Goal: Task Accomplishment & Management: Manage account settings

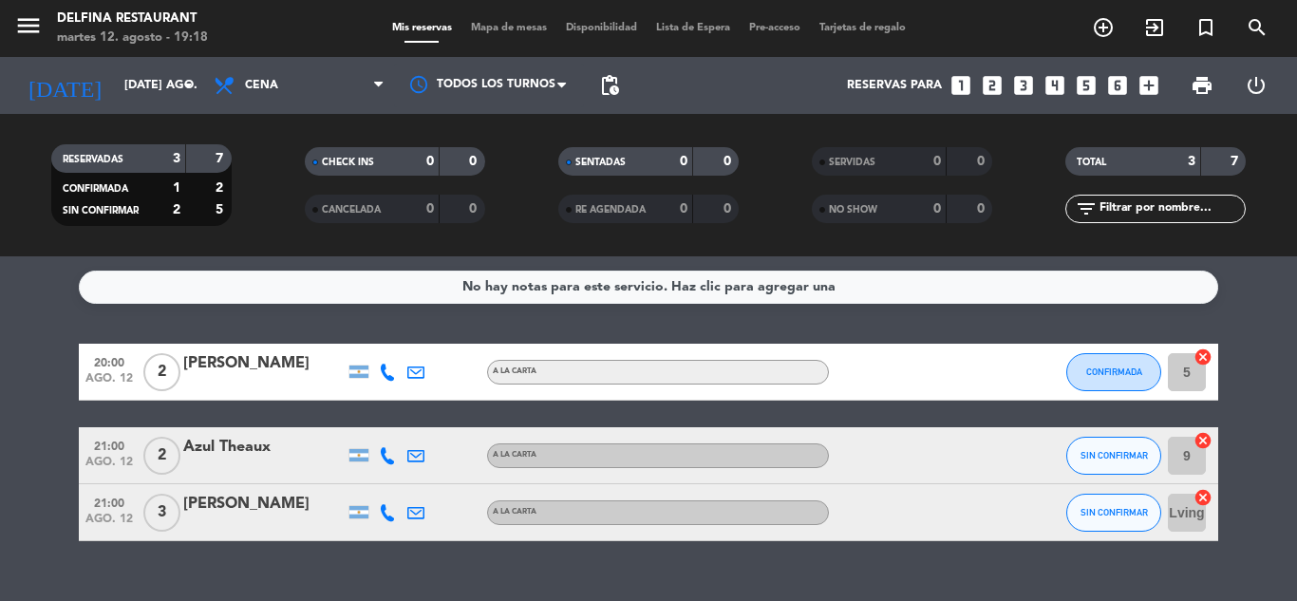
click at [360, 378] on div at bounding box center [359, 372] width 28 height 56
click at [360, 371] on div at bounding box center [358, 372] width 19 height 12
click at [360, 464] on div at bounding box center [359, 455] width 28 height 56
click at [1203, 490] on icon "cancel" at bounding box center [1203, 497] width 19 height 19
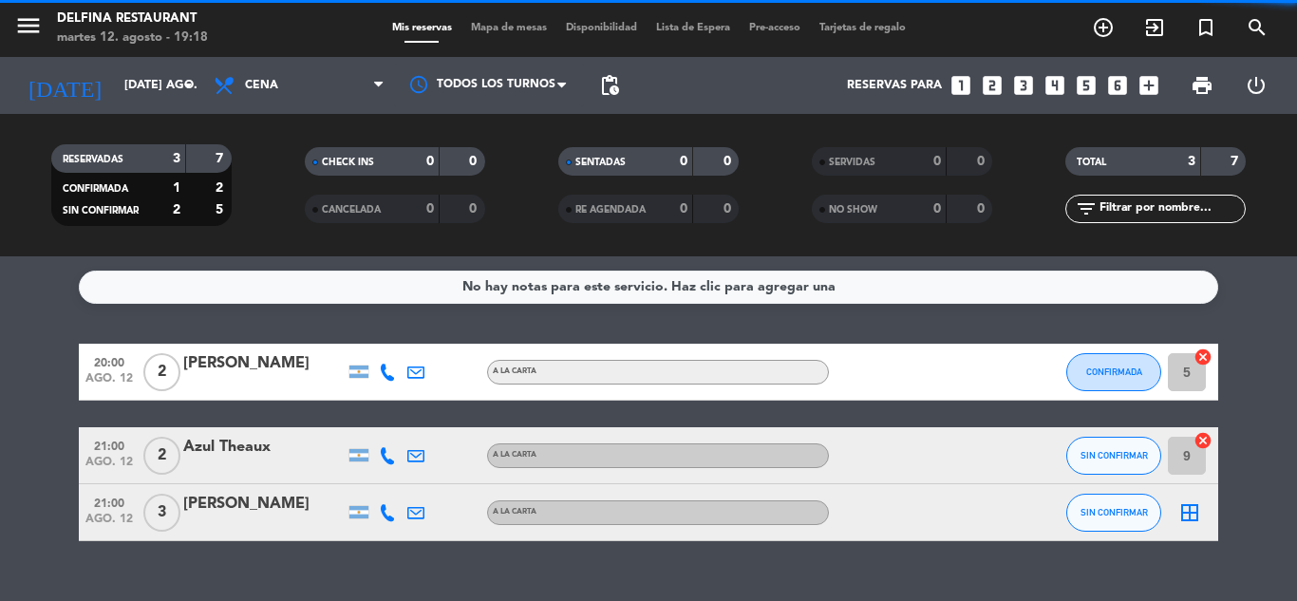
click at [1199, 440] on icon "cancel" at bounding box center [1203, 440] width 19 height 19
click at [1205, 358] on icon "cancel" at bounding box center [1203, 357] width 19 height 19
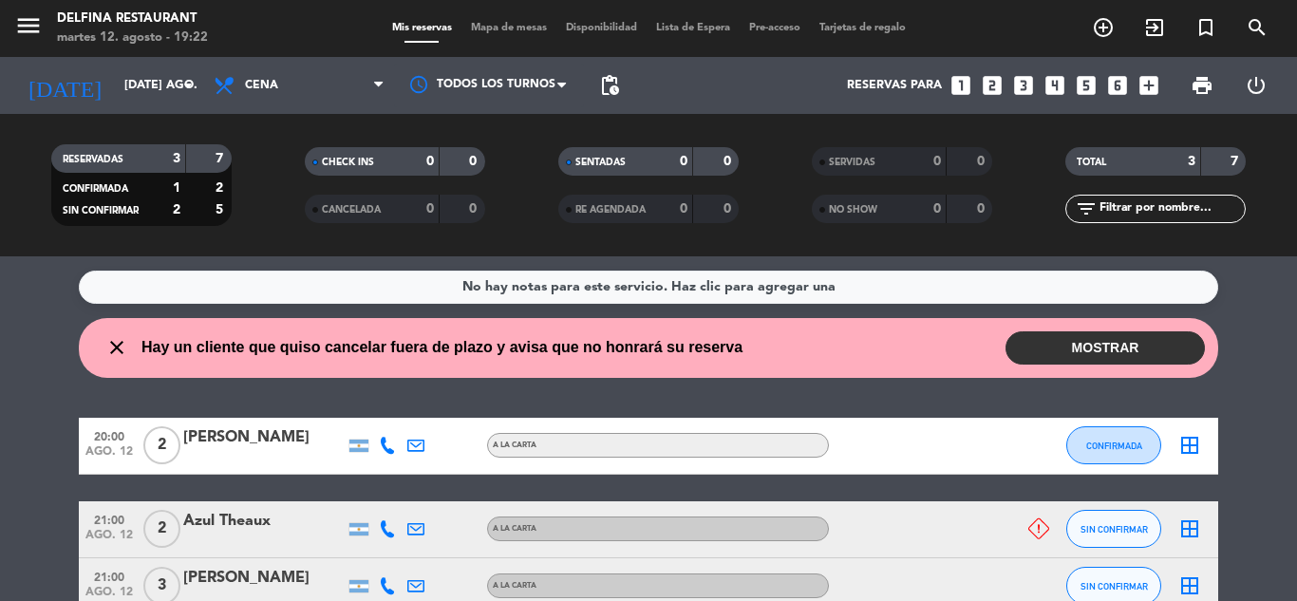
click at [1117, 342] on button "MOSTRAR" at bounding box center [1105, 347] width 199 height 33
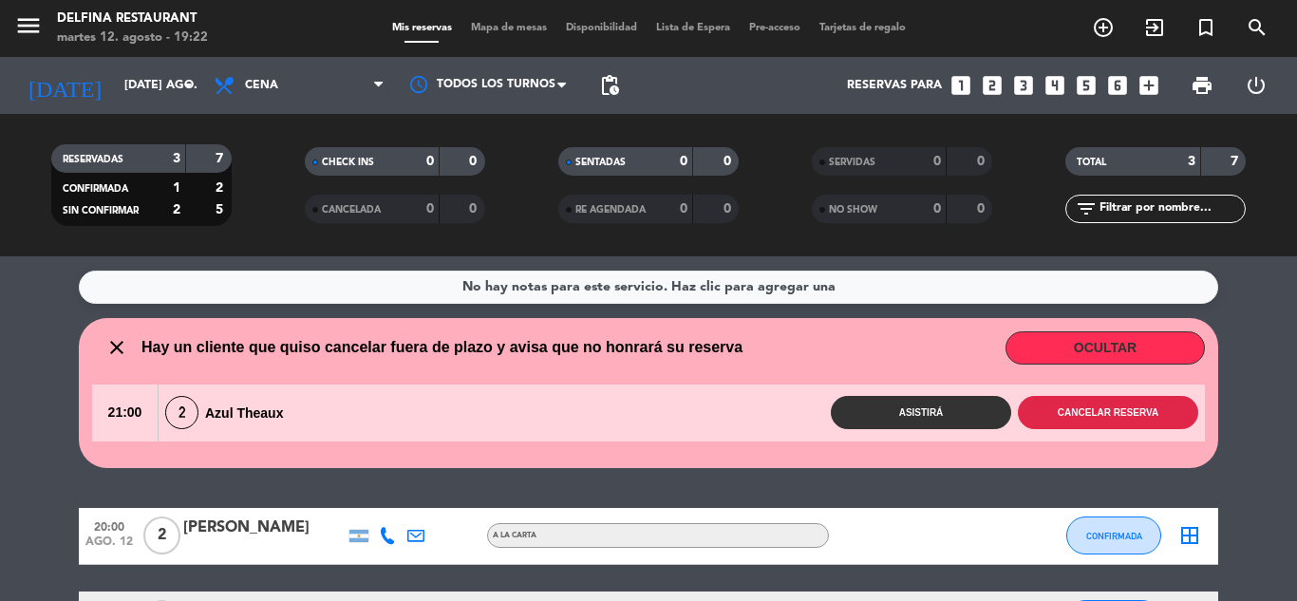
click at [1057, 410] on button "Cancelar reserva" at bounding box center [1108, 412] width 180 height 33
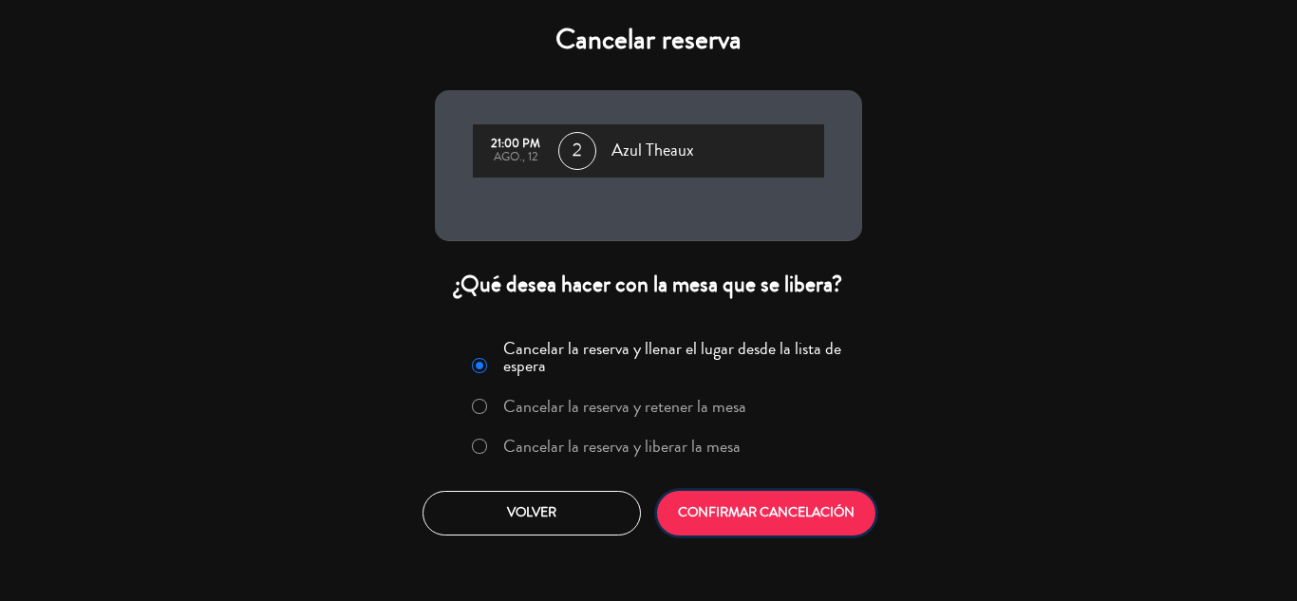
click at [698, 521] on button "CONFIRMAR CANCELACIÓN" at bounding box center [766, 513] width 218 height 45
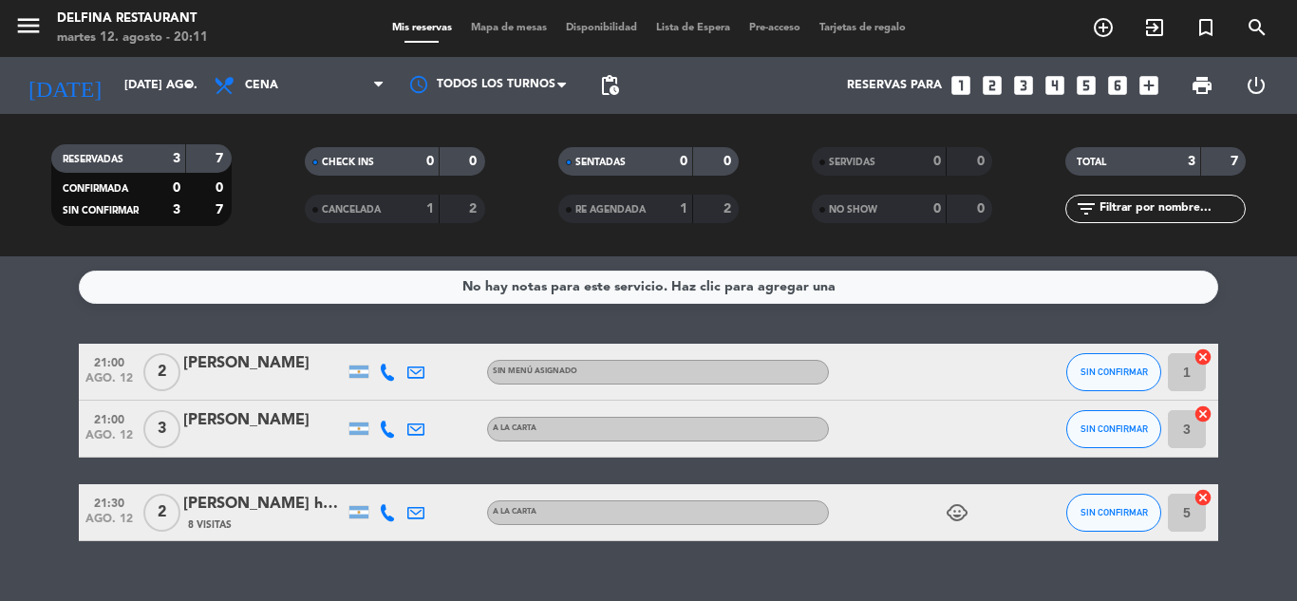
click at [961, 515] on icon "child_care" at bounding box center [957, 512] width 23 height 23
click at [138, 85] on input "[DATE] ago." at bounding box center [195, 85] width 160 height 32
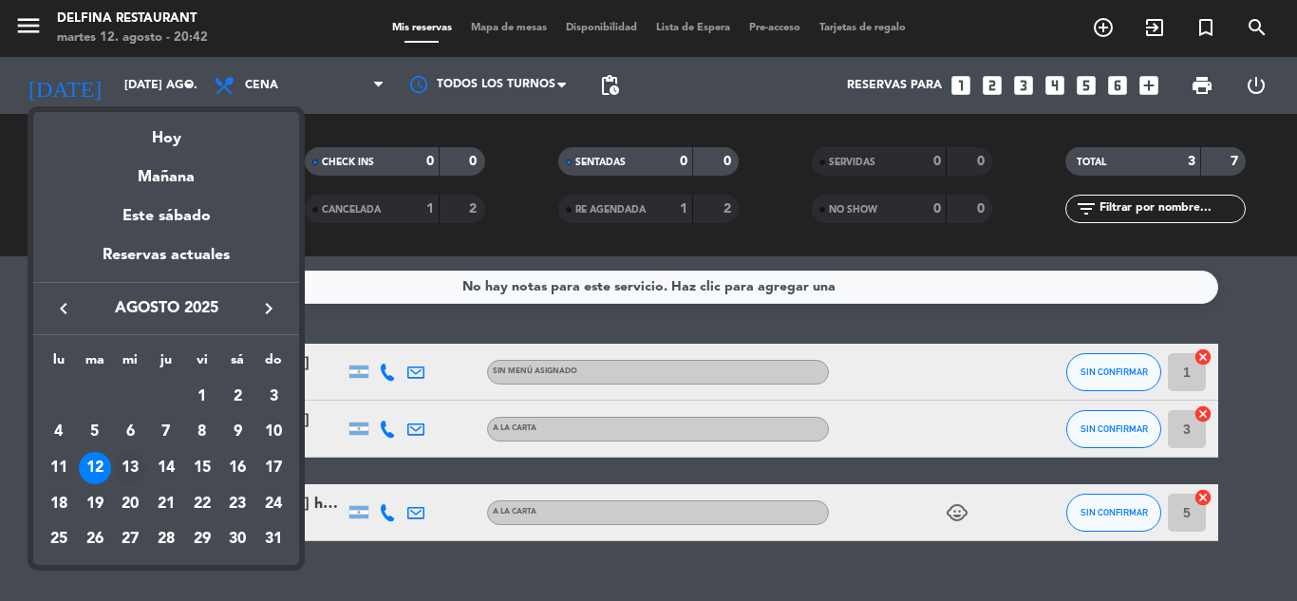
click at [131, 465] on div "13" at bounding box center [130, 468] width 32 height 32
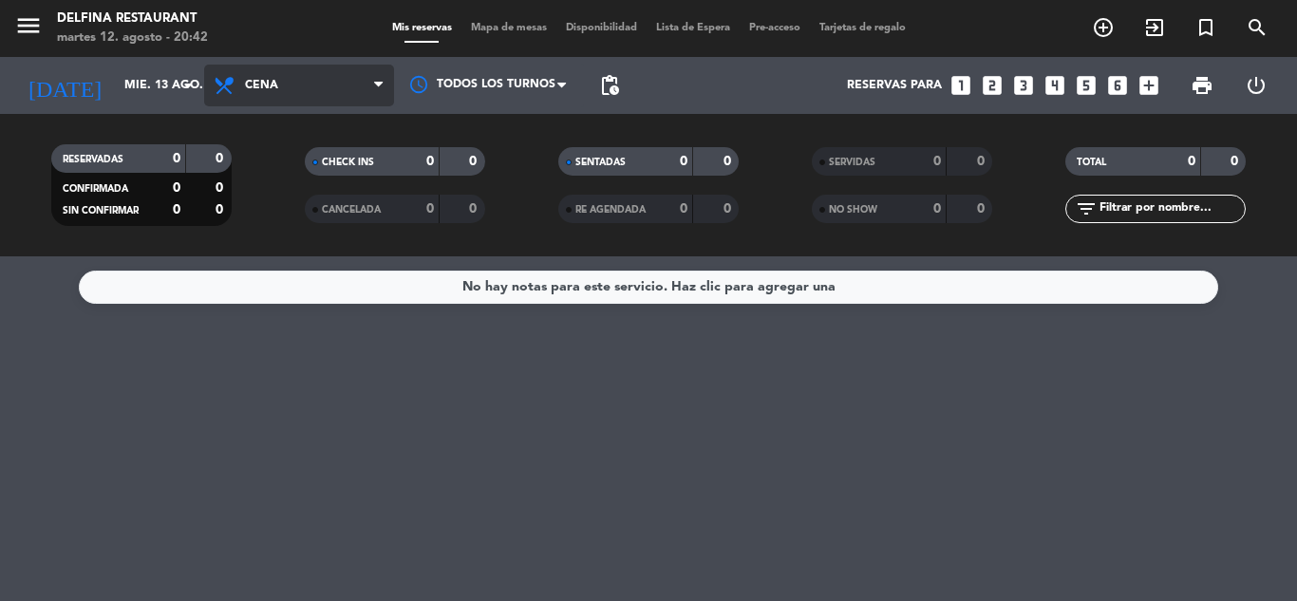
click at [233, 85] on icon at bounding box center [227, 85] width 28 height 23
click at [265, 170] on div "menu [PERSON_NAME] Restaurant martes 12. agosto - 20:42 Mis reservas Mapa de me…" at bounding box center [648, 128] width 1297 height 256
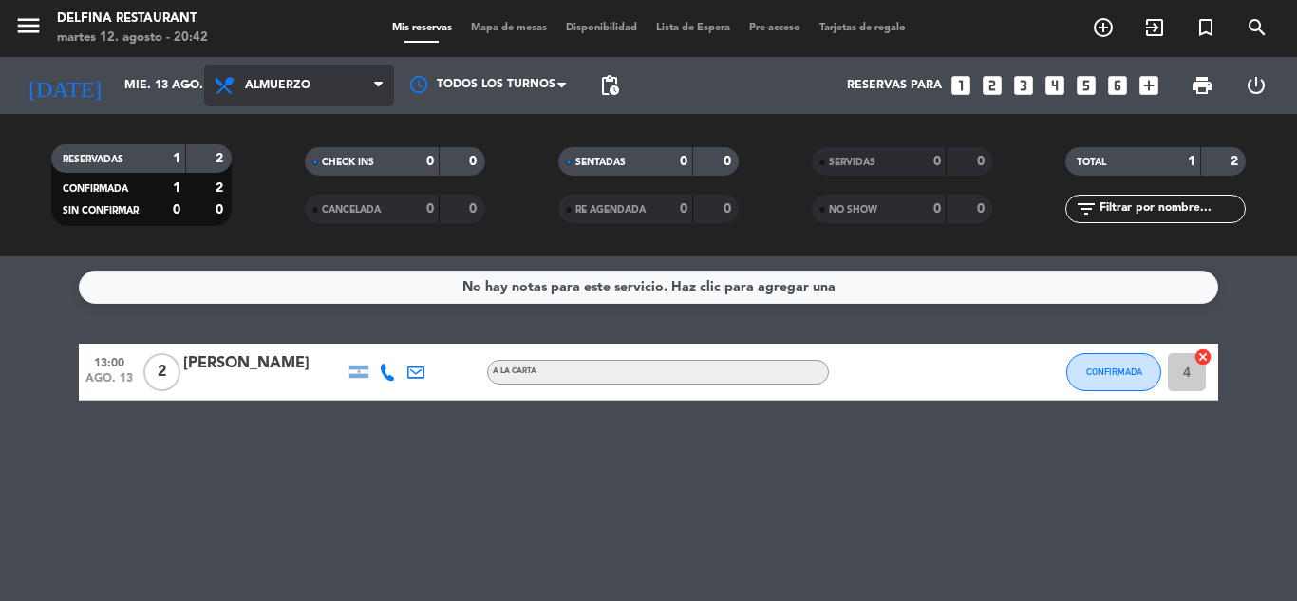
click at [298, 81] on span "Almuerzo" at bounding box center [278, 85] width 66 height 13
click at [240, 210] on div "menu [PERSON_NAME] Restaurant martes 12. agosto - 20:42 Mis reservas Mapa de me…" at bounding box center [648, 128] width 1297 height 256
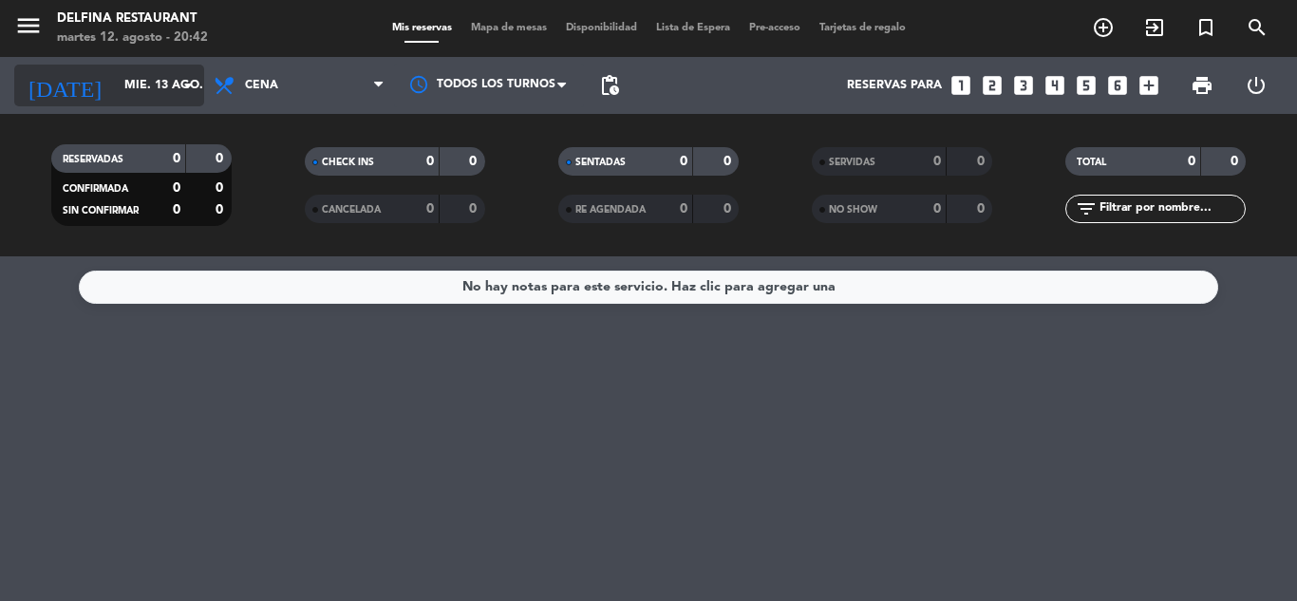
click at [115, 90] on input "mié. 13 ago." at bounding box center [195, 85] width 160 height 32
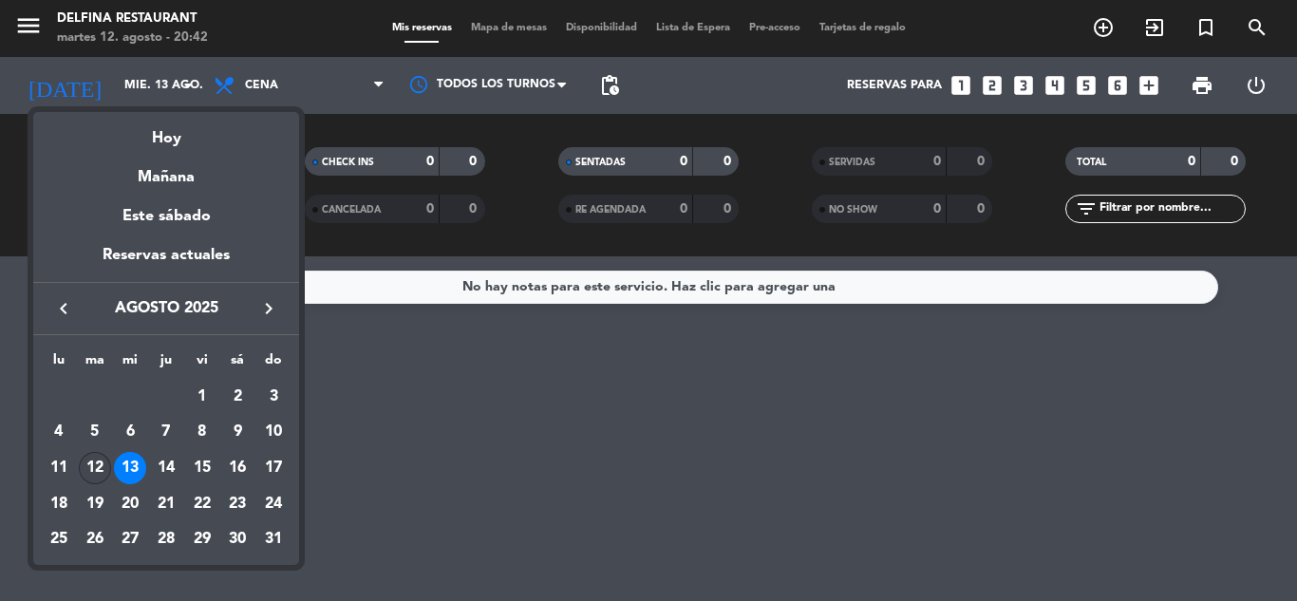
click at [94, 473] on div "12" at bounding box center [95, 468] width 32 height 32
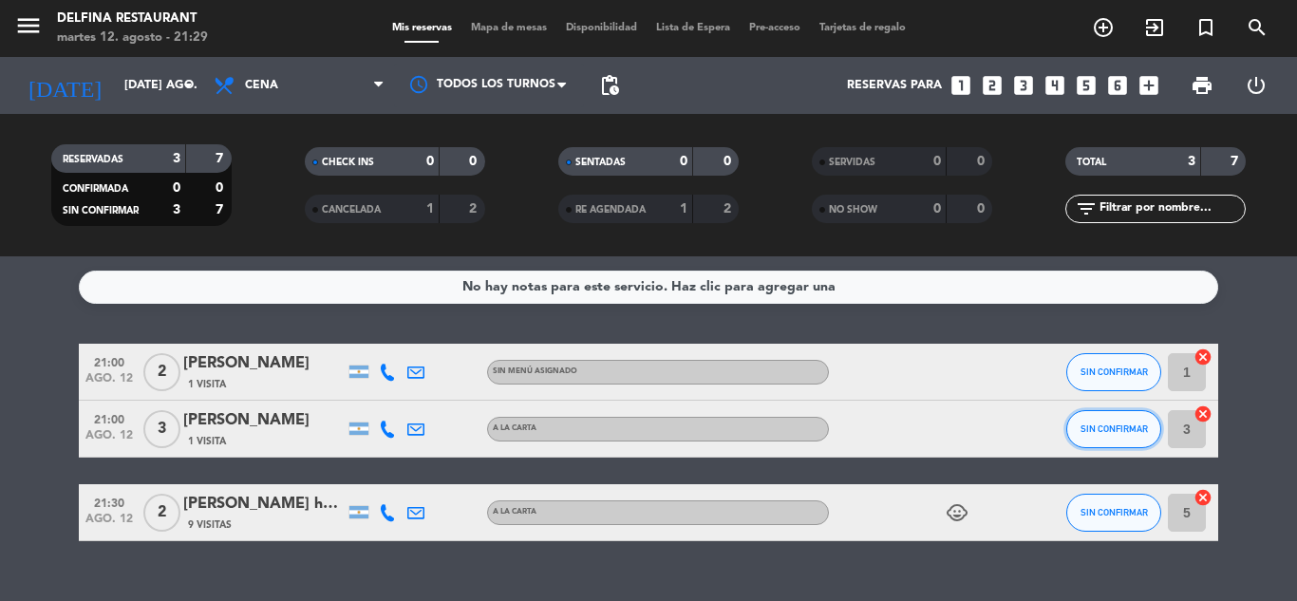
click at [1122, 443] on button "SIN CONFIRMAR" at bounding box center [1114, 429] width 95 height 38
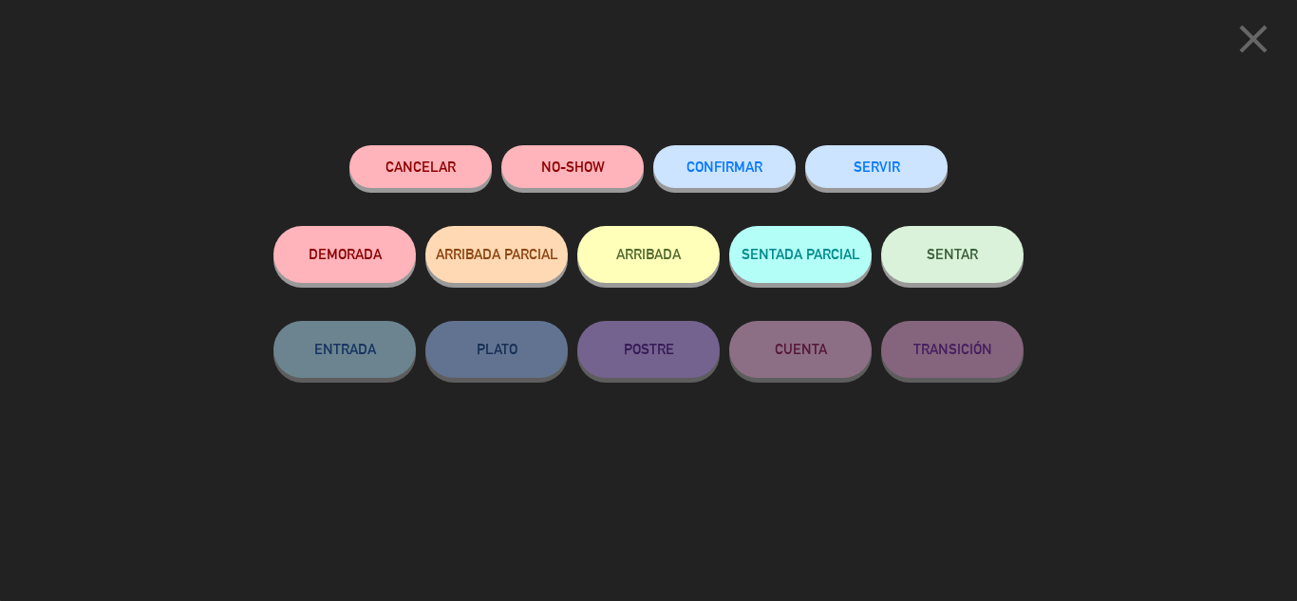
click at [916, 163] on button "SERVIR" at bounding box center [876, 166] width 142 height 43
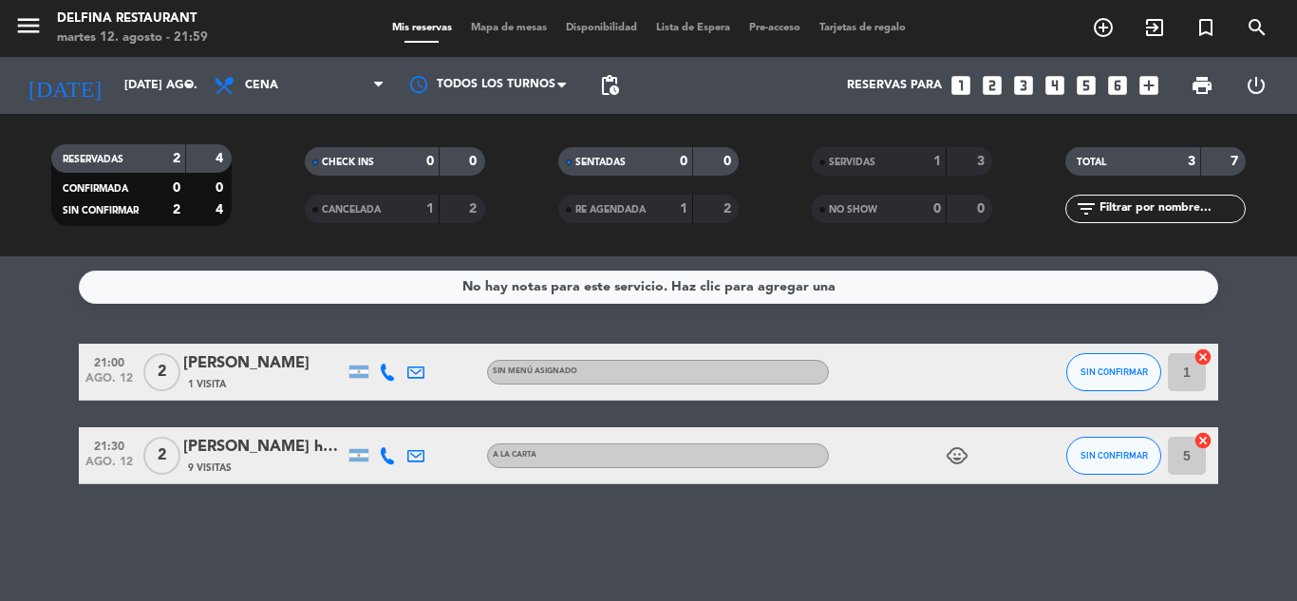
click at [360, 381] on div at bounding box center [359, 372] width 28 height 56
click at [387, 373] on icon at bounding box center [387, 372] width 17 height 17
click at [337, 379] on div "1 Visita" at bounding box center [263, 384] width 161 height 16
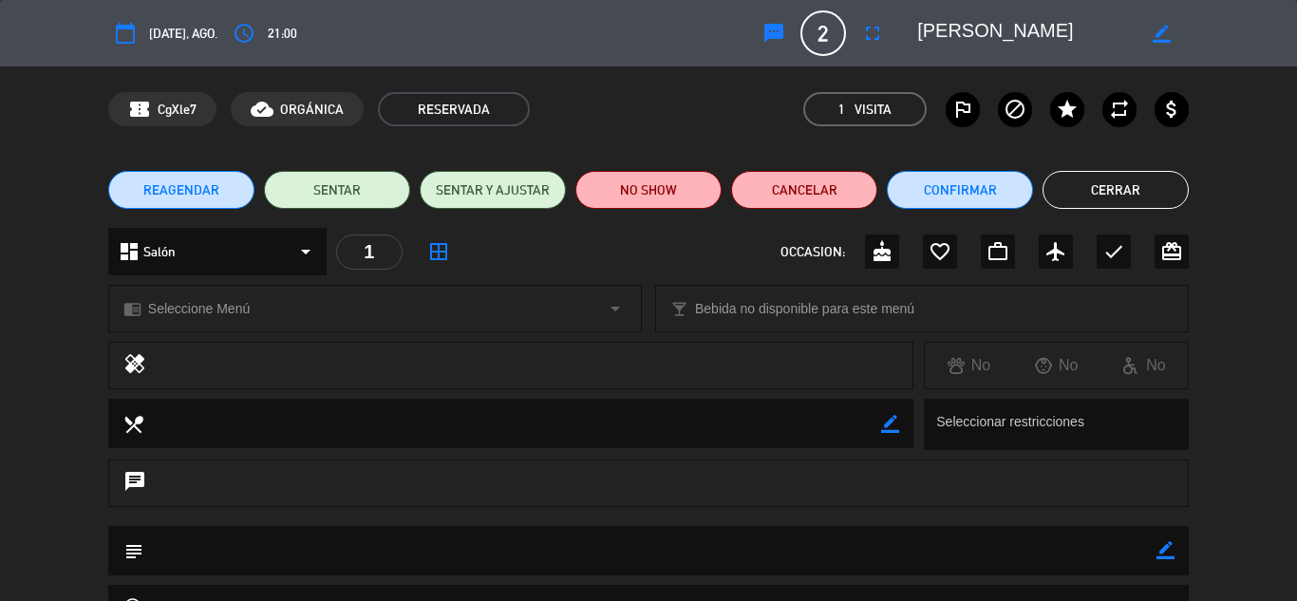
click at [1100, 194] on button "Cerrar" at bounding box center [1116, 190] width 146 height 38
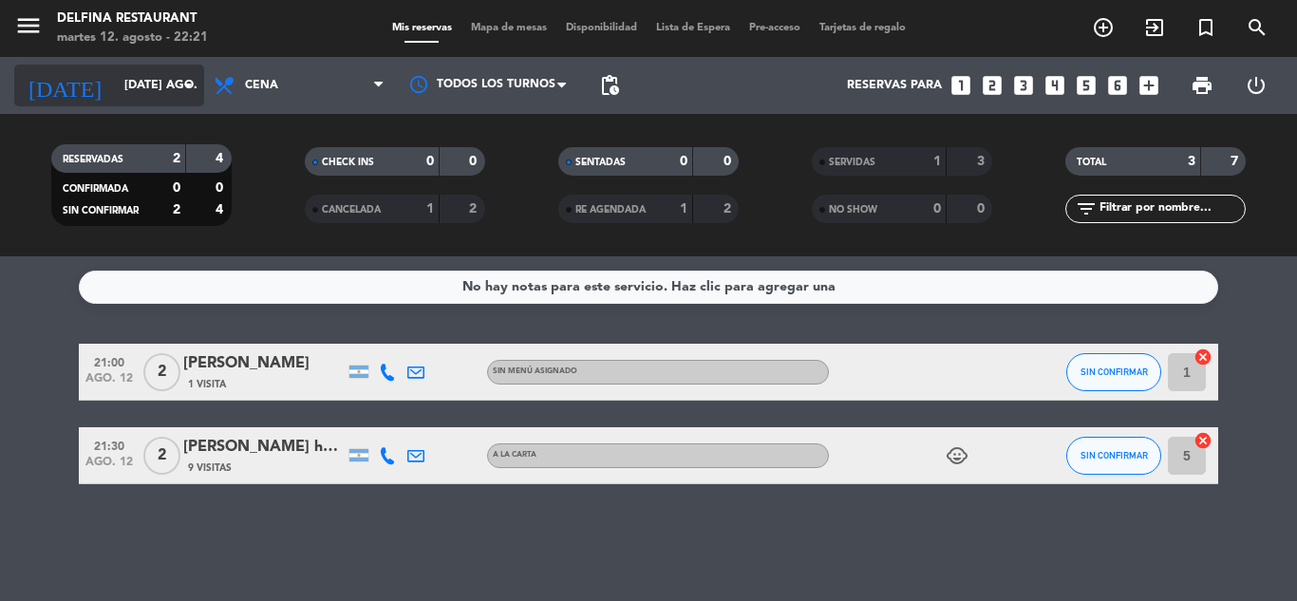
click at [161, 89] on input "[DATE] ago." at bounding box center [195, 85] width 160 height 32
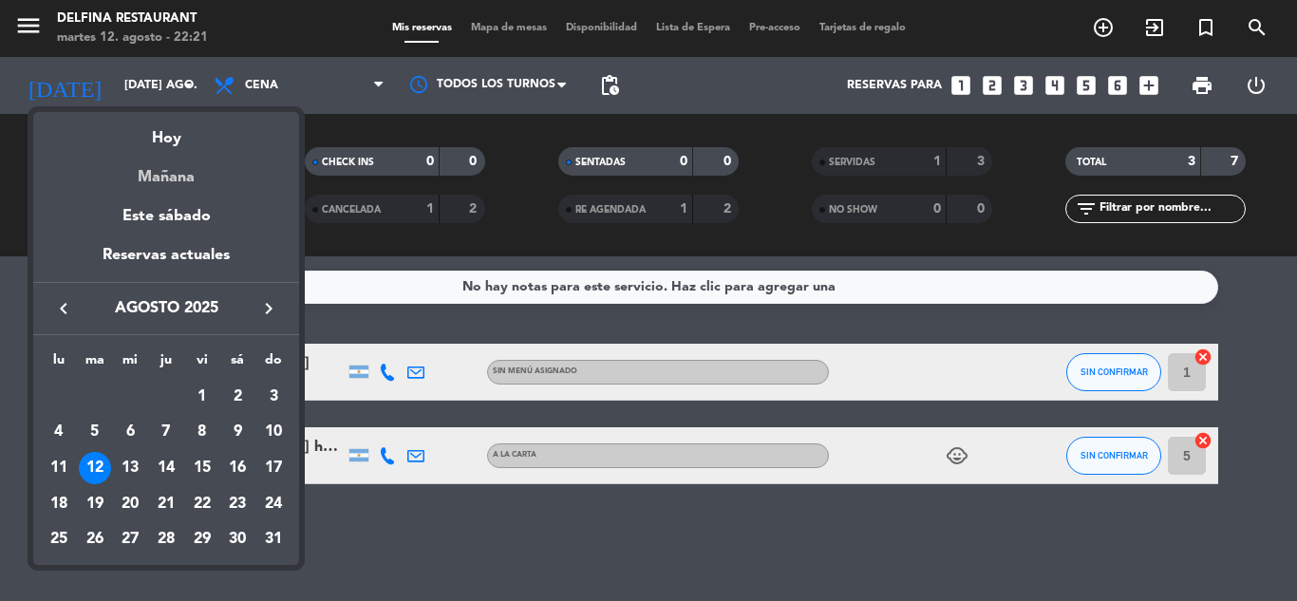
click at [199, 174] on div "Mañana" at bounding box center [166, 170] width 266 height 39
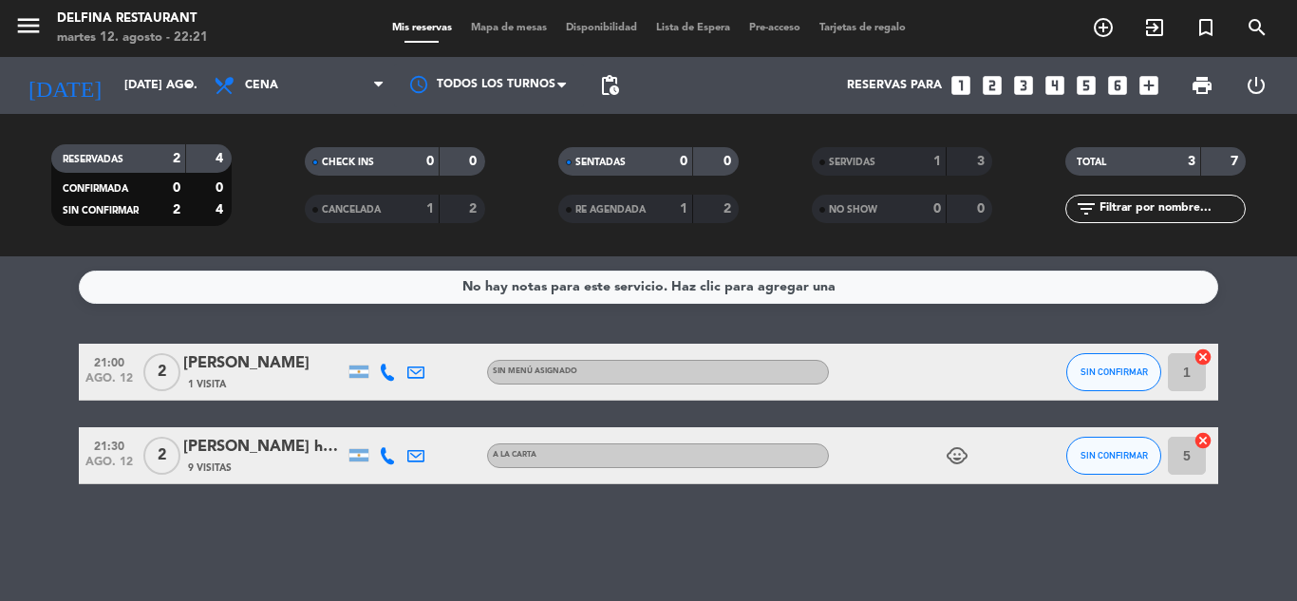
type input "mié. 13 ago."
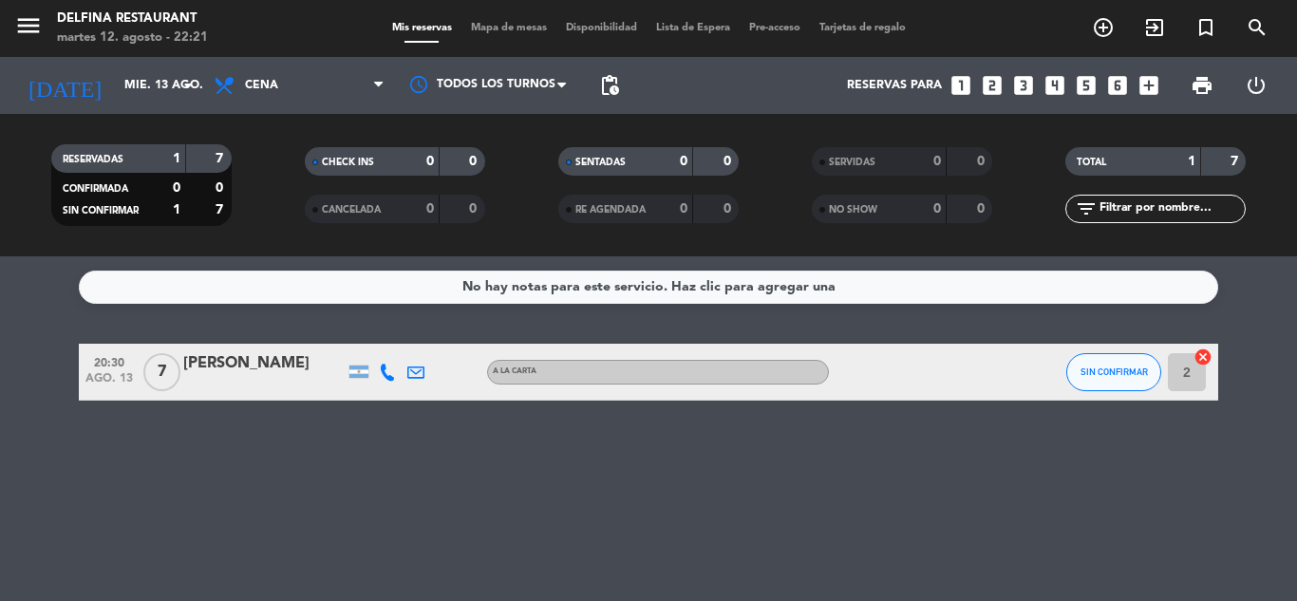
click at [279, 379] on div at bounding box center [263, 384] width 161 height 15
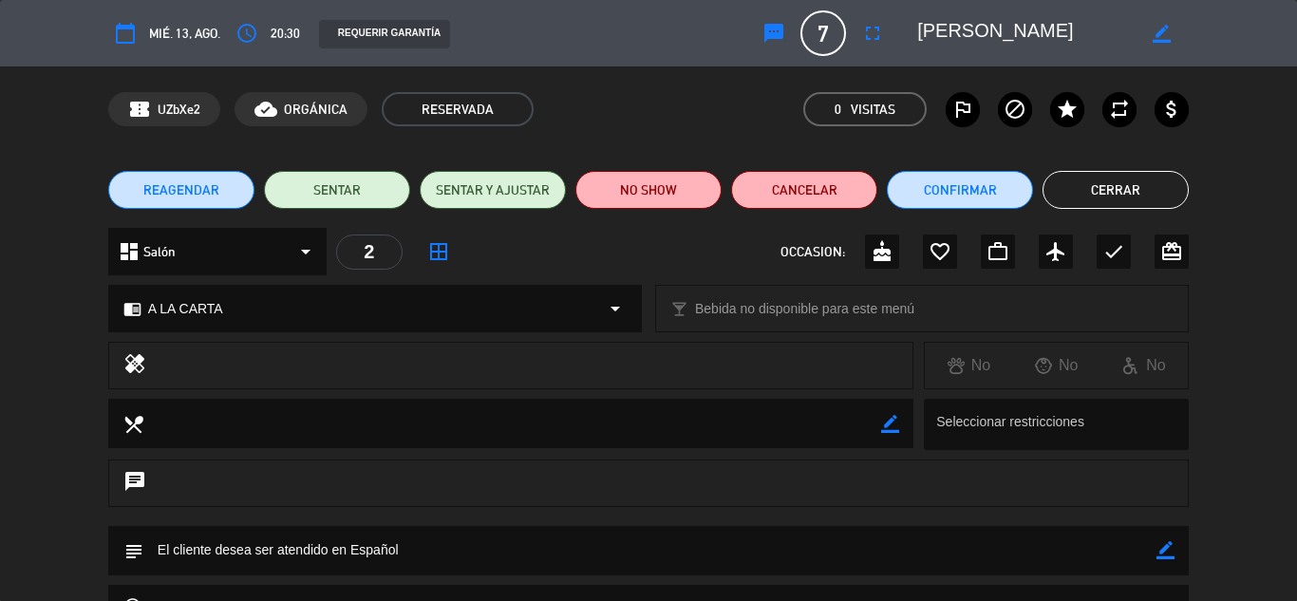
click at [153, 184] on span "REAGENDAR" at bounding box center [181, 190] width 76 height 20
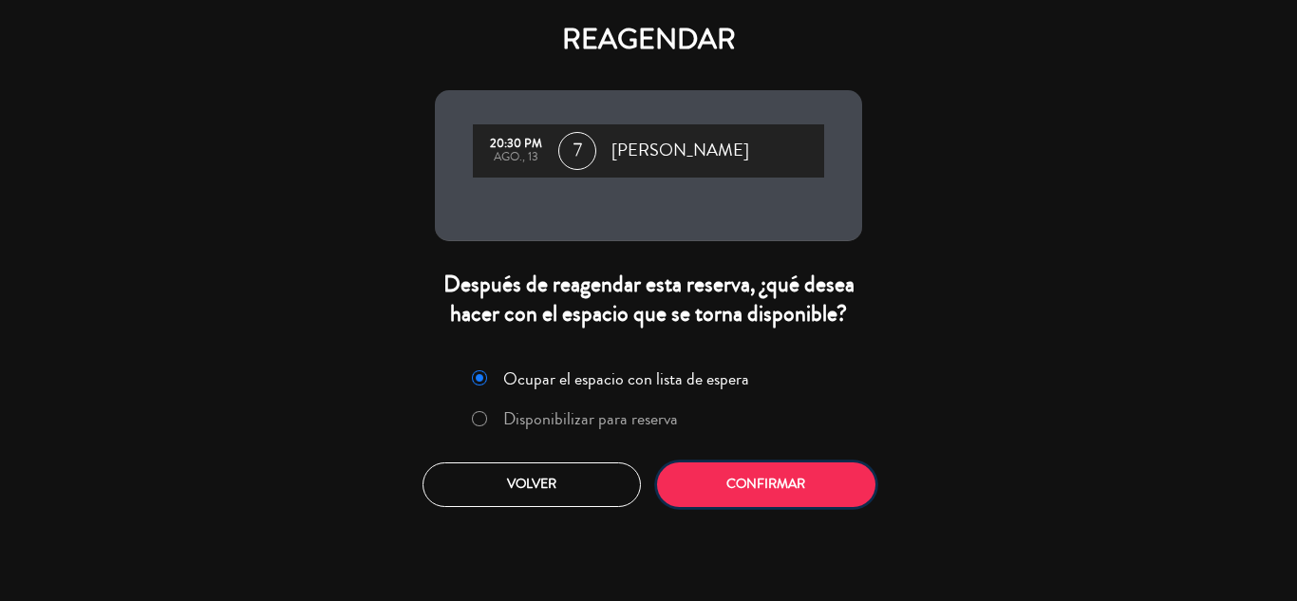
click at [735, 484] on button "Confirmar" at bounding box center [766, 484] width 218 height 45
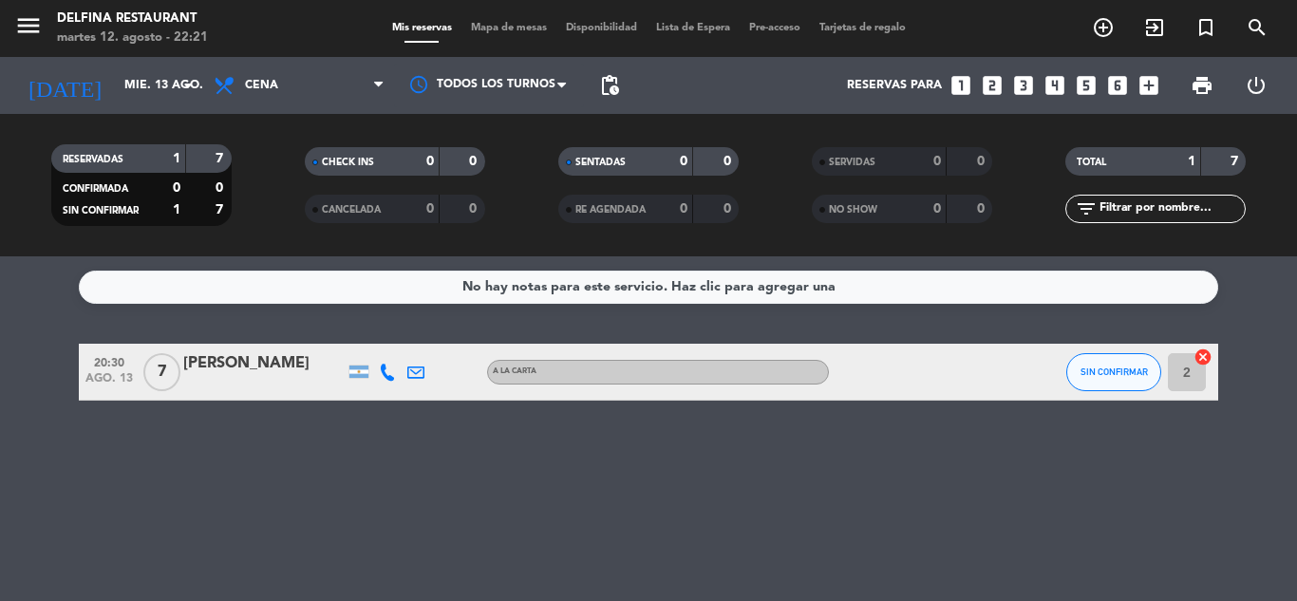
click at [275, 380] on div at bounding box center [263, 384] width 161 height 15
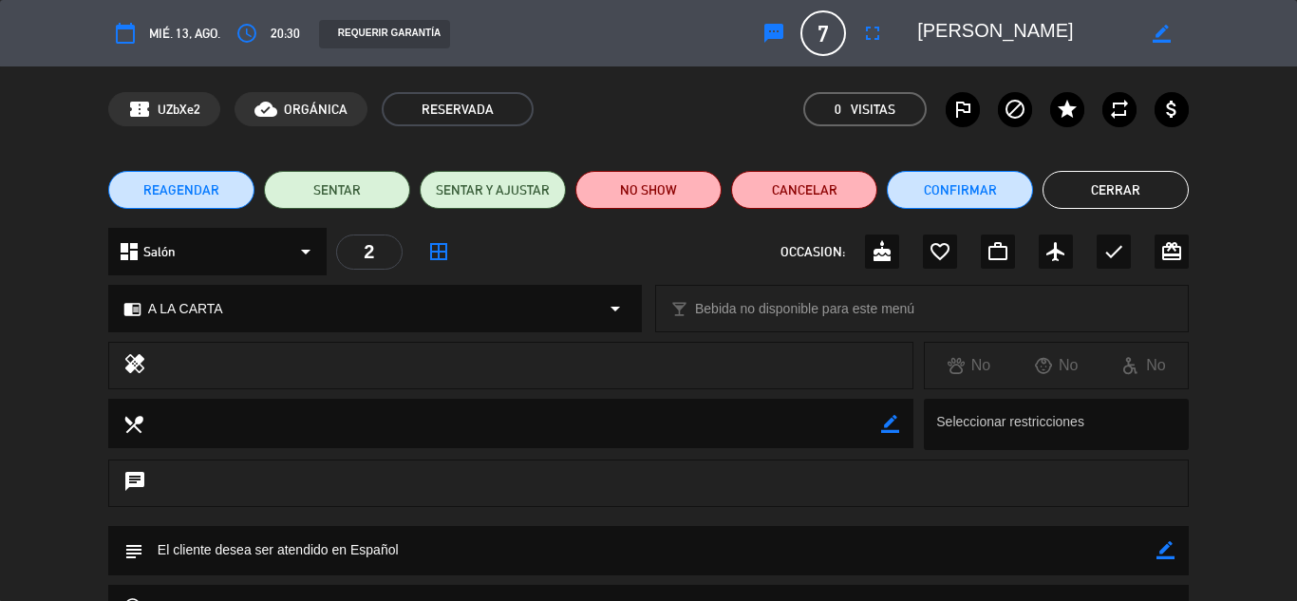
click at [224, 201] on button "REAGENDAR" at bounding box center [181, 190] width 146 height 38
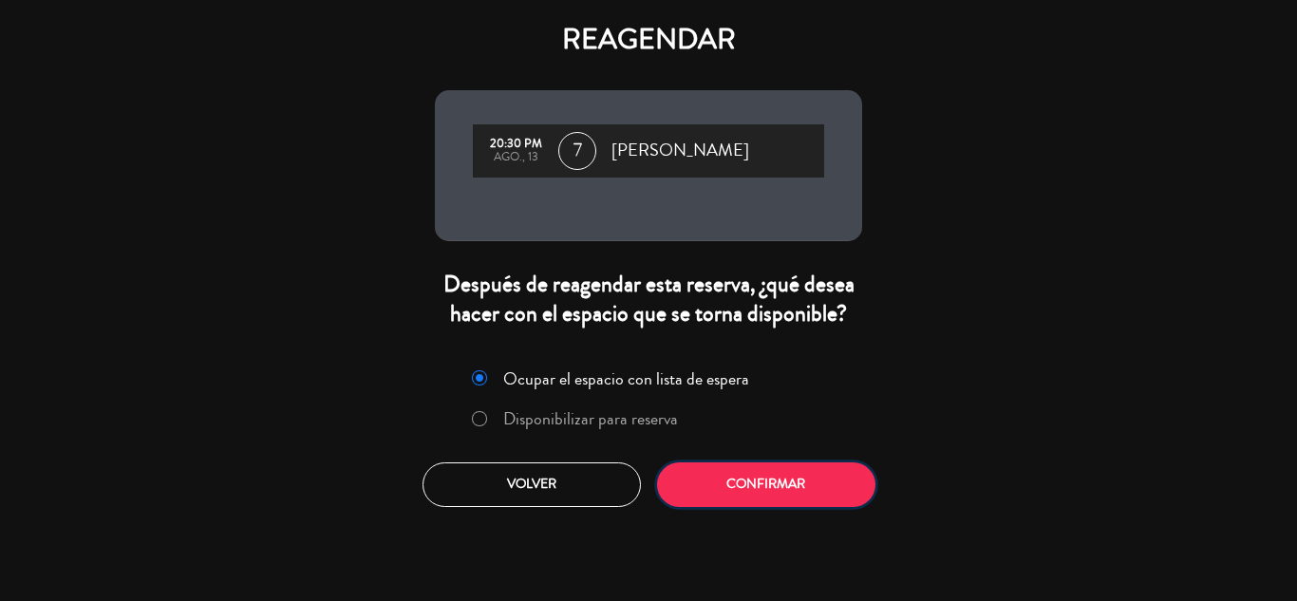
click at [728, 491] on button "Confirmar" at bounding box center [766, 484] width 218 height 45
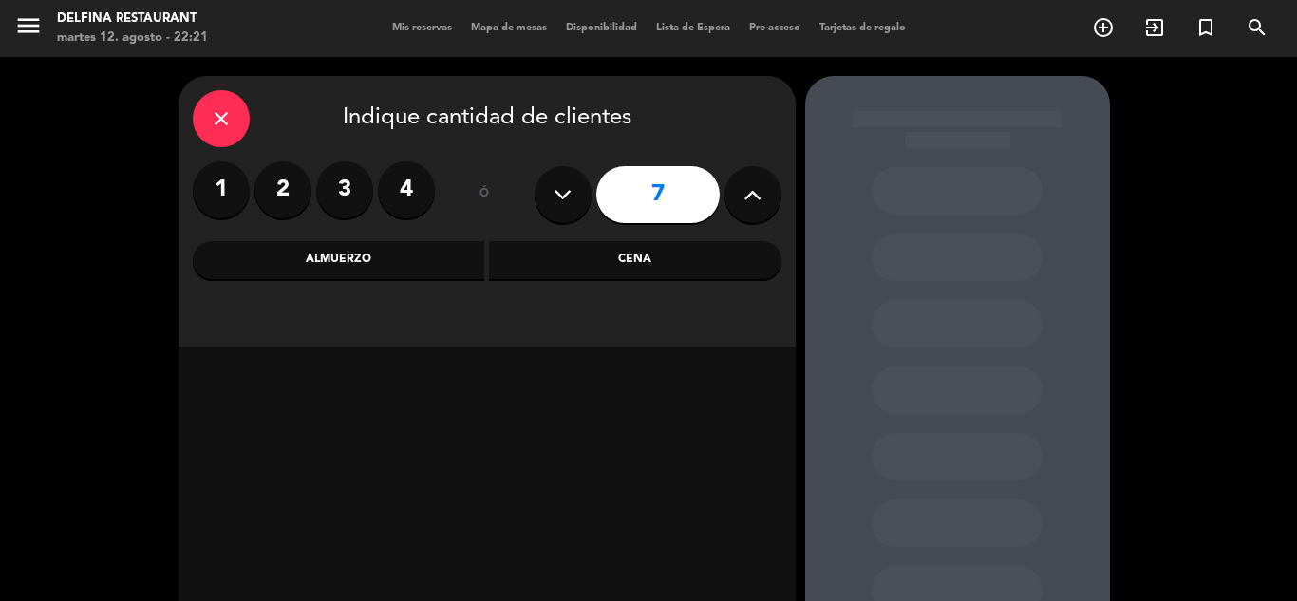
click at [746, 203] on icon at bounding box center [753, 194] width 18 height 28
type input "8"
click at [576, 259] on div "Cena" at bounding box center [635, 260] width 293 height 38
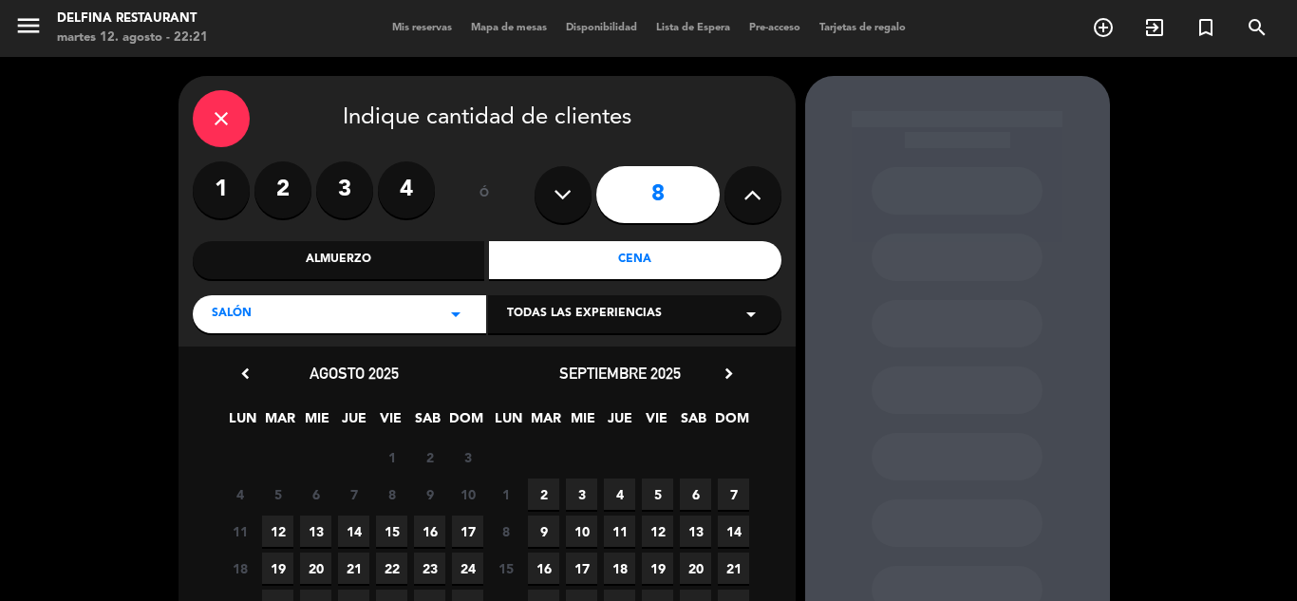
click at [314, 529] on span "13" at bounding box center [315, 531] width 31 height 31
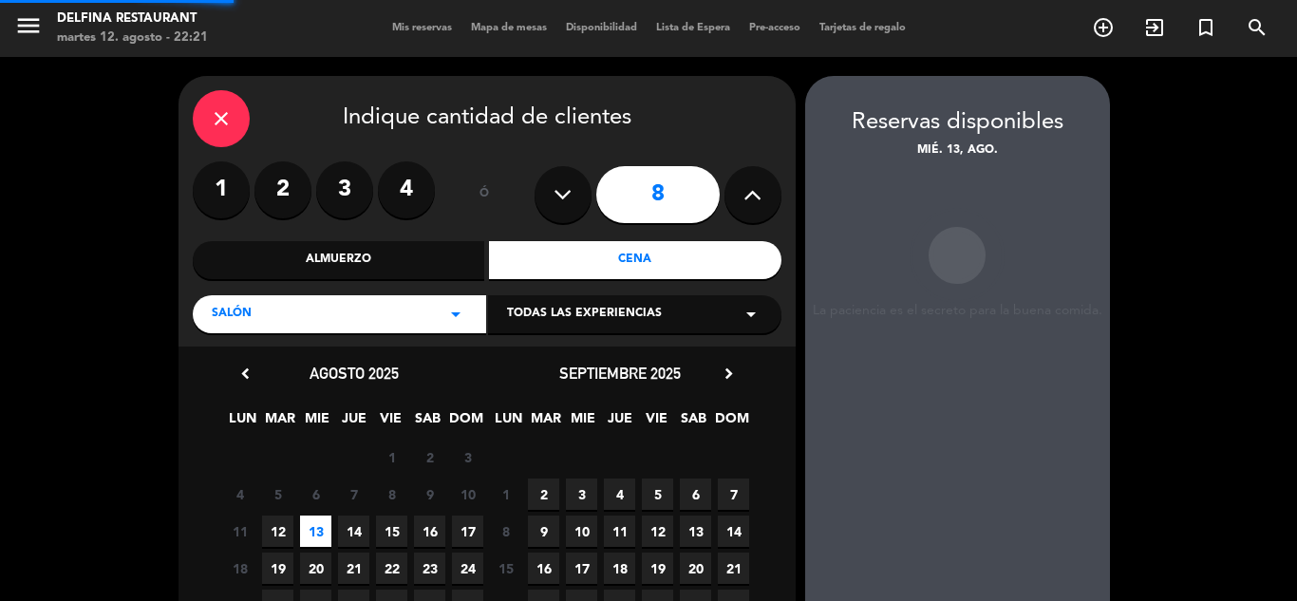
scroll to position [76, 0]
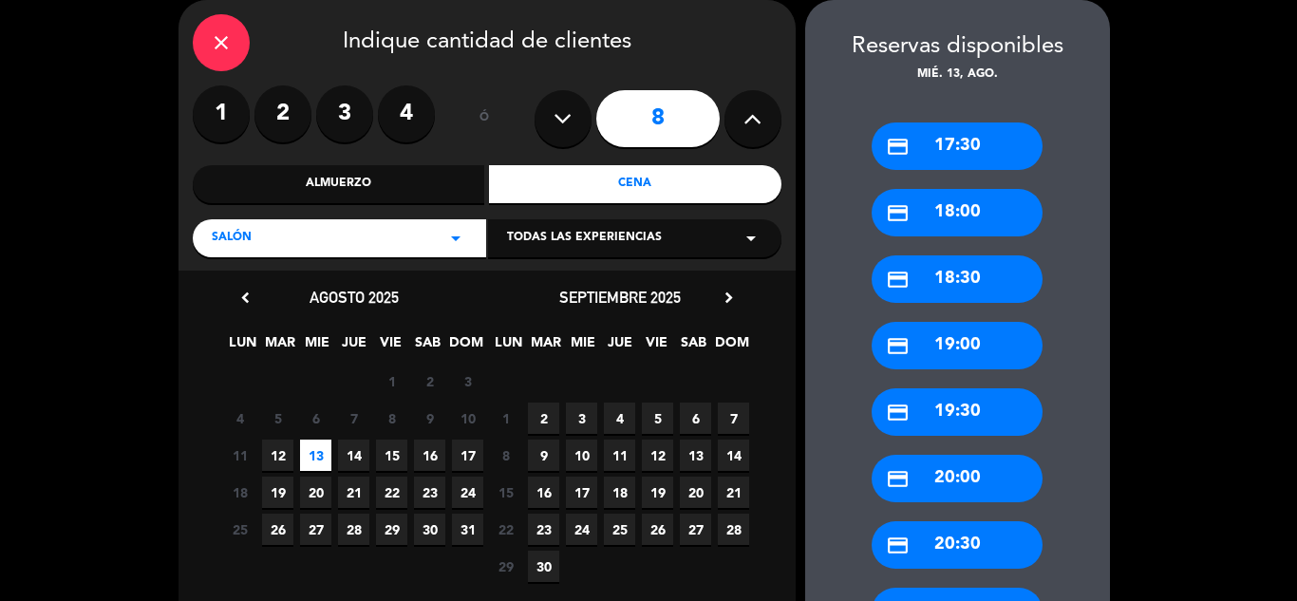
click at [924, 550] on div "credit_card 20:30" at bounding box center [957, 544] width 171 height 47
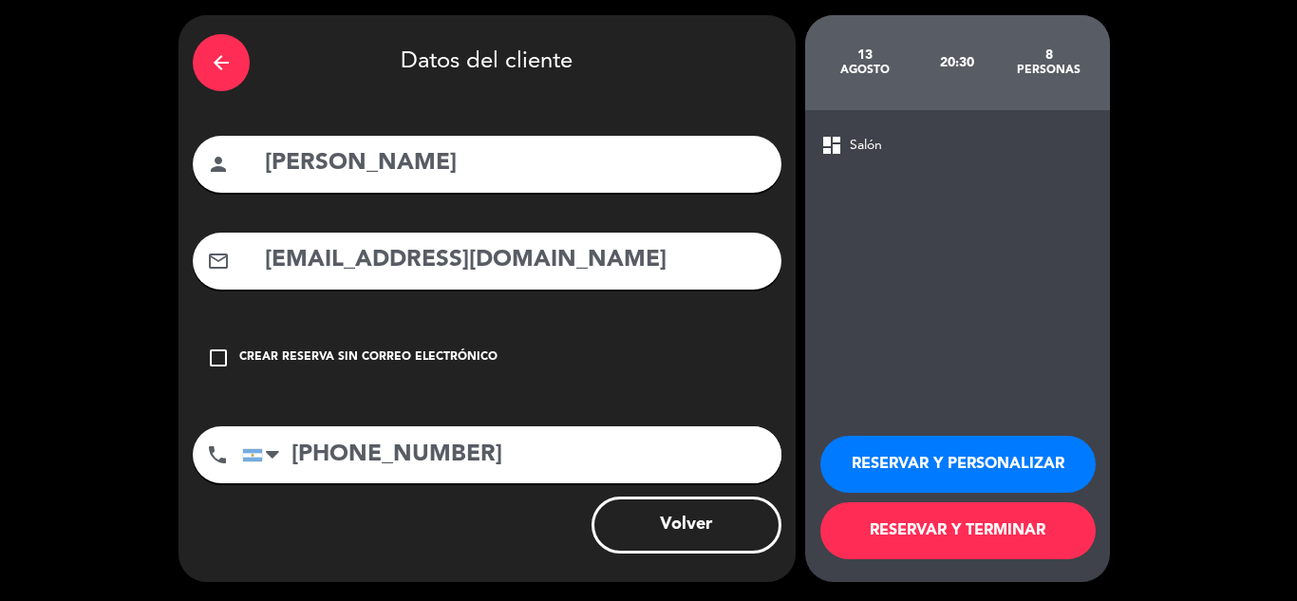
click at [909, 534] on button "RESERVAR Y TERMINAR" at bounding box center [958, 530] width 275 height 57
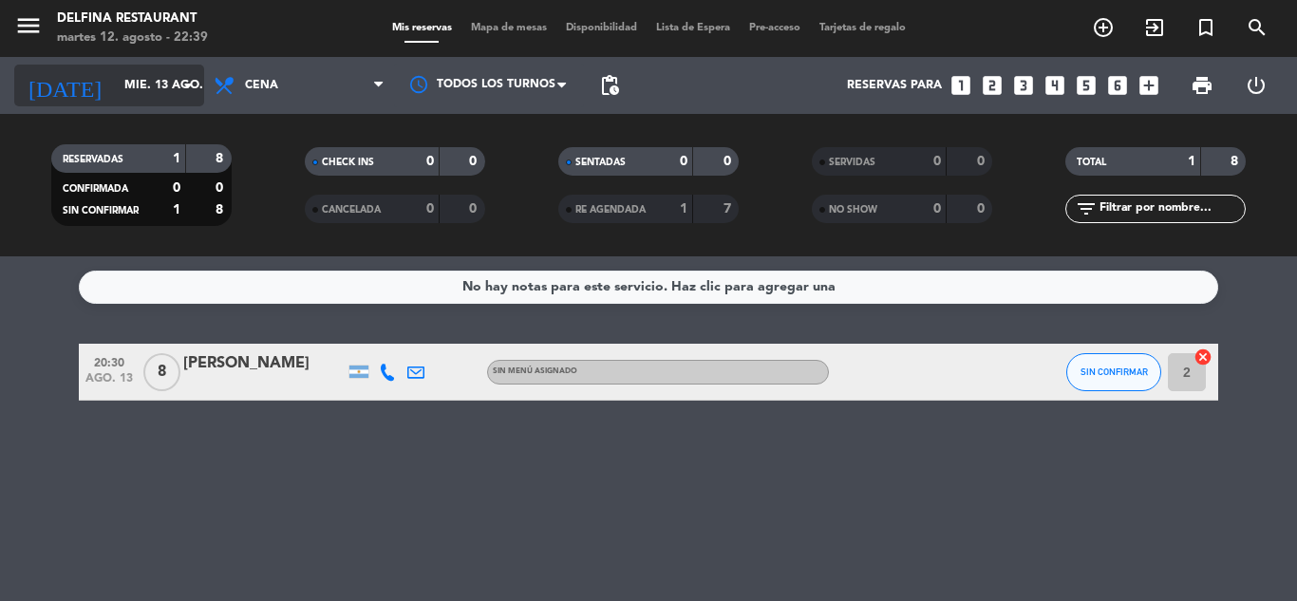
click at [182, 79] on icon "arrow_drop_down" at bounding box center [188, 85] width 23 height 23
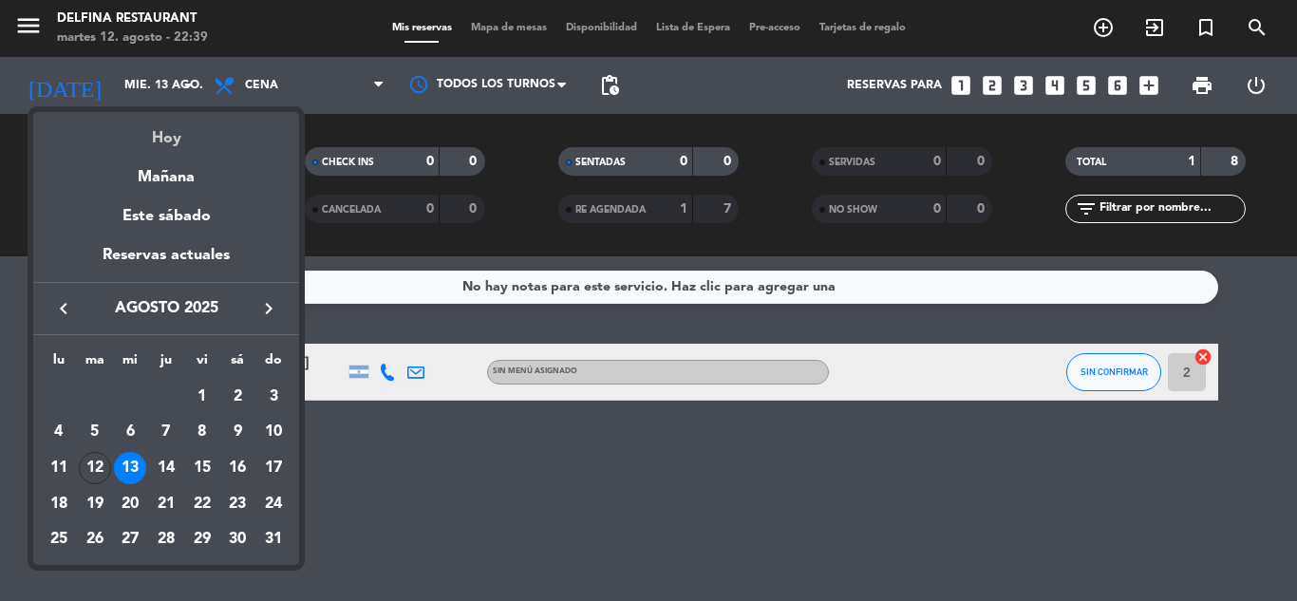
click at [182, 130] on div "Hoy" at bounding box center [166, 131] width 266 height 39
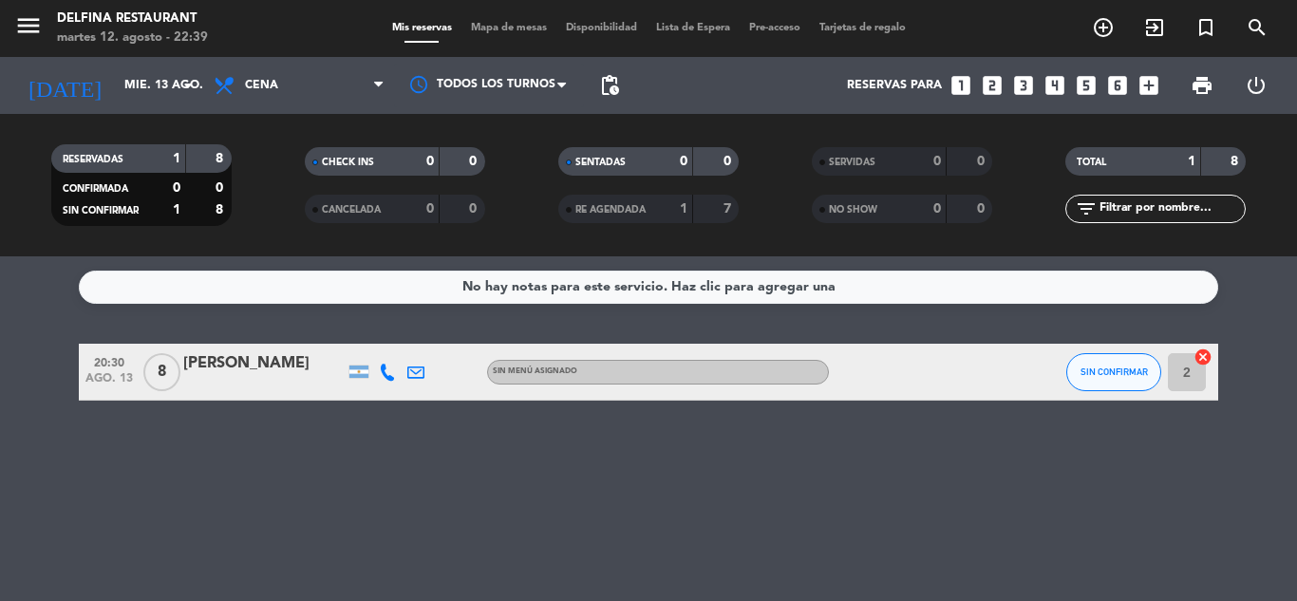
type input "[DATE] ago."
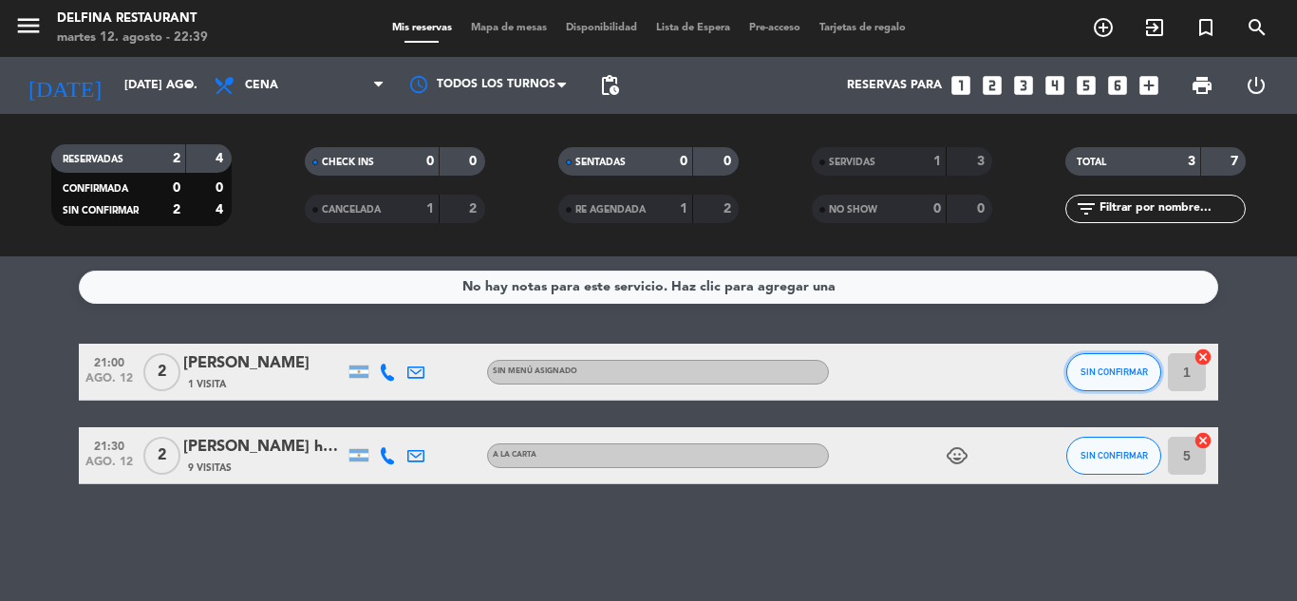
click at [1096, 380] on button "SIN CONFIRMAR" at bounding box center [1114, 372] width 95 height 38
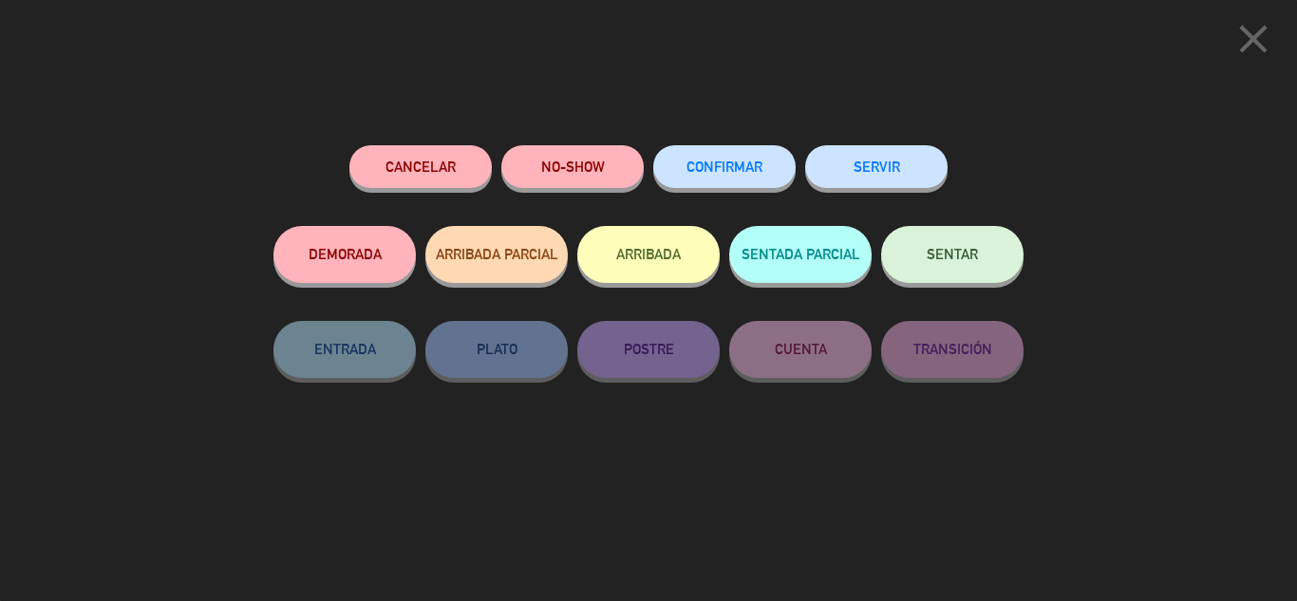
click at [951, 280] on button "SENTAR" at bounding box center [952, 254] width 142 height 57
